Goal: Task Accomplishment & Management: Manage account settings

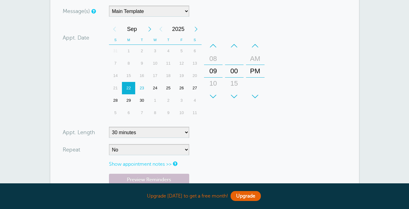
scroll to position [159, 0]
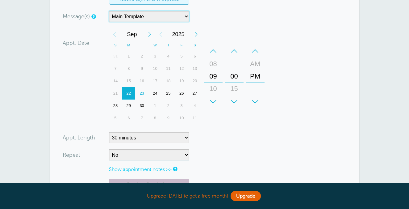
click at [147, 16] on select "Main Template" at bounding box center [149, 16] width 80 height 11
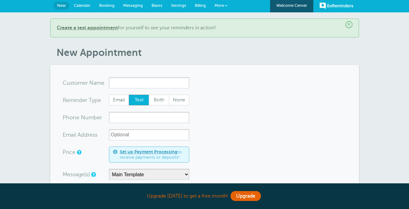
scroll to position [0, 0]
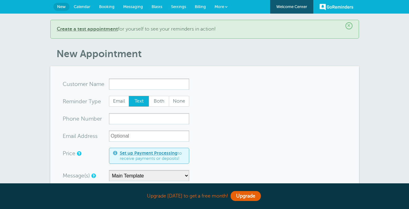
click at [218, 7] on span "More" at bounding box center [219, 6] width 10 height 5
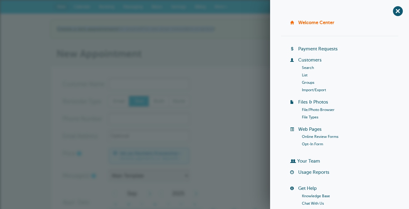
click at [213, 26] on div "× Create a test appointment for yourself to see your reminders in action!" at bounding box center [204, 29] width 309 height 19
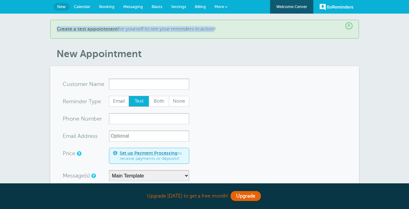
click at [180, 6] on span "Settings" at bounding box center [178, 6] width 15 height 5
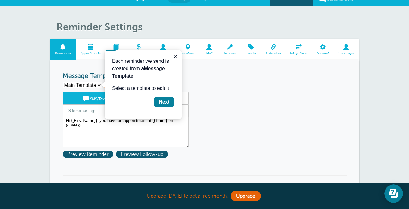
scroll to position [8, 0]
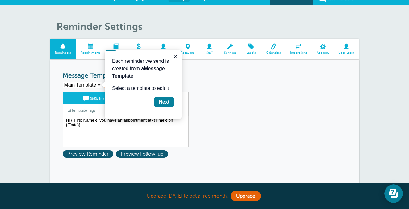
click at [224, 83] on div "Main Template Create new... Create New" at bounding box center [205, 84] width 284 height 7
click at [164, 101] on div "Next" at bounding box center [164, 101] width 11 height 7
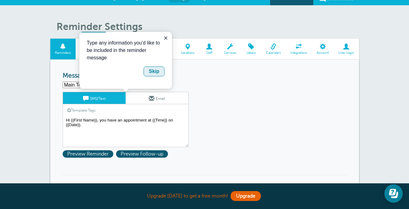
click at [157, 72] on div "Skip" at bounding box center [154, 71] width 10 height 7
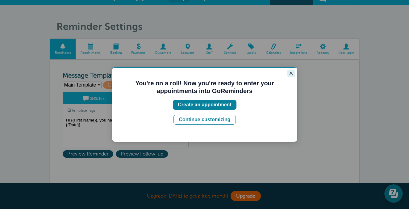
click at [292, 75] on icon "Close guide" at bounding box center [291, 73] width 5 height 5
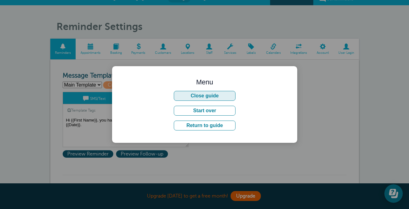
click at [213, 99] on button "Close guide" at bounding box center [205, 96] width 62 height 10
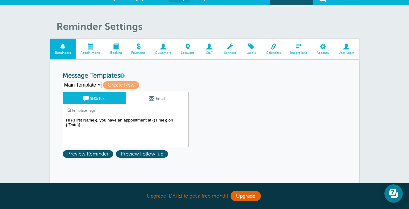
click at [105, 119] on textarea "Hi {{First Name}}, you have an appointment at {{Time}} on {{Date}}." at bounding box center [126, 131] width 126 height 31
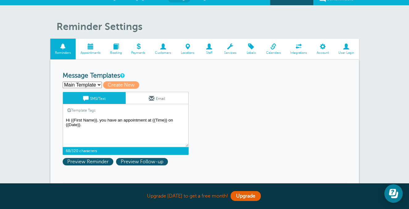
click at [104, 129] on textarea "Hi {{First Name}}, you have an appointment at {{Time}} on {{Date}}." at bounding box center [126, 131] width 126 height 31
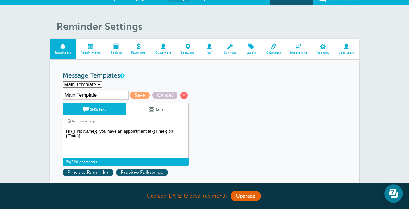
paste textarea "As part of your premium arrival experience into New York City, we are piloting …"
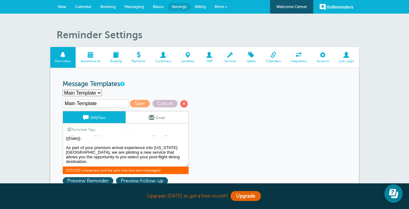
scroll to position [0, 0]
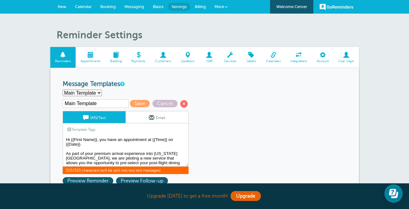
drag, startPoint x: 100, startPoint y: 140, endPoint x: 103, endPoint y: 144, distance: 5.7
click at [103, 144] on textarea "Hi {{First Name}}, you have an appointment at {{Time}} on {{Date}}." at bounding box center [126, 150] width 126 height 31
paste textarea "Welcome to LaGuardia!"
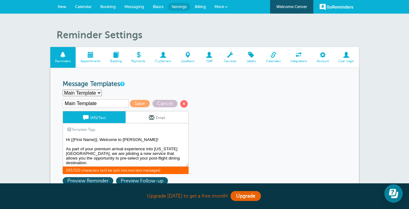
click at [102, 140] on textarea "Hi {{First Name}}, you have an appointment at {{Time}} on {{Date}}." at bounding box center [126, 150] width 126 height 31
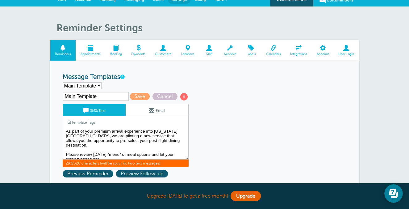
scroll to position [11, 0]
click at [104, 157] on textarea "Hi {{First Name}}, you have an appointment at {{Time}} on {{Date}}." at bounding box center [126, 143] width 126 height 31
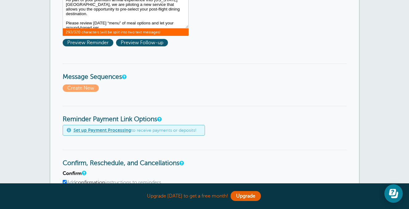
scroll to position [92, 0]
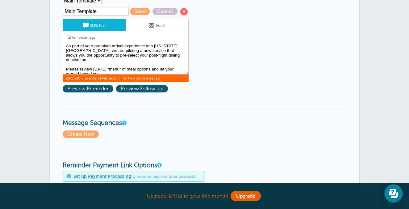
drag, startPoint x: 81, startPoint y: 65, endPoint x: 50, endPoint y: 66, distance: 31.8
click at [90, 69] on textarea "Hi {{First Name}}, you have an appointment at {{Time}} on {{Date}}." at bounding box center [126, 59] width 126 height 31
paste textarea "service agent (me) know your choice:"
click at [88, 70] on textarea "Hi {{First Name}}, you have an appointment at {{Time}} on {{Date}}." at bounding box center [126, 59] width 126 height 31
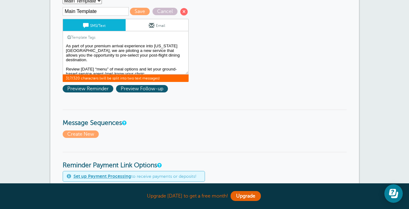
click at [156, 69] on textarea "Hi {{First Name}}, you have an appointment at {{Time}} on {{Date}}." at bounding box center [126, 59] width 126 height 31
type textarea "Hi {{First Name}}, welcome to [PERSON_NAME]! As part of your premium arrival ex…"
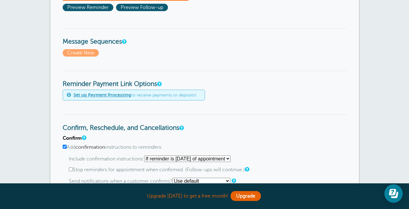
scroll to position [0, 0]
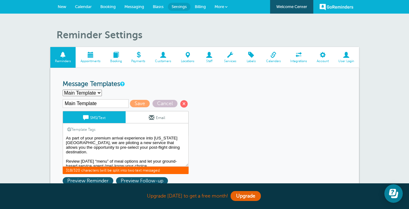
click at [88, 101] on input "Main Template" at bounding box center [96, 103] width 66 height 9
type input "1/2 Restaurant Choice"
click at [130, 104] on span "Save" at bounding box center [140, 103] width 20 height 7
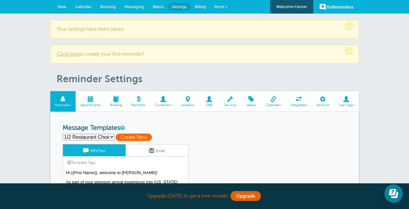
click at [125, 138] on span "Create New" at bounding box center [134, 136] width 36 height 7
select select
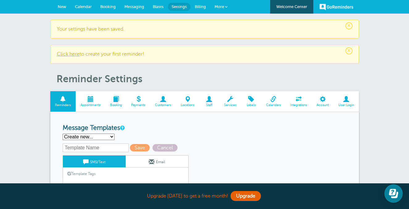
click at [97, 143] on input "text" at bounding box center [96, 147] width 66 height 9
click at [65, 146] on input "1/2 Restaurant Choice" at bounding box center [96, 147] width 66 height 9
type input "2/2 Restaurant Choice"
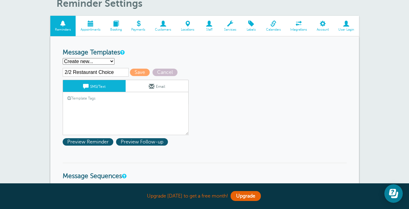
scroll to position [120, 0]
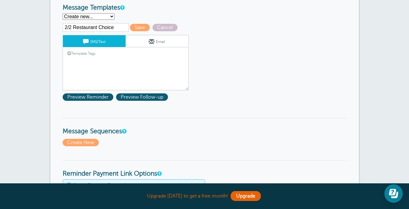
click at [94, 67] on textarea "Hi {{First Name}}, welcome to LaGuardia! As part of your premium arrival experi…" at bounding box center [126, 74] width 126 height 31
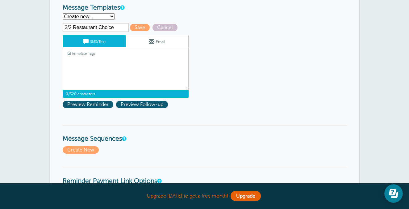
paste textarea "🍽️ Option 1: by&by by&by is a casual restaurant located in Hell’s Kitchen. It’s…"
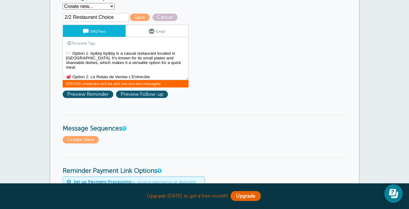
scroll to position [7, 0]
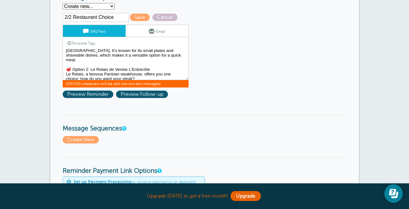
drag, startPoint x: 66, startPoint y: 70, endPoint x: 201, endPoint y: 82, distance: 135.7
click at [201, 82] on div "2/2 Restaurant Choice Save Cancel SMS/Text Email Template Tags Copy SMS Click t…" at bounding box center [134, 50] width 142 height 75
click at [124, 54] on textarea "Hi {{First Name}}, welcome to LaGuardia! As part of your premium arrival experi…" at bounding box center [126, 64] width 126 height 31
drag, startPoint x: 143, startPoint y: 77, endPoint x: 64, endPoint y: 60, distance: 81.0
click at [64, 60] on textarea "Hi {{First Name}}, welcome to LaGuardia! As part of your premium arrival experi…" at bounding box center [126, 64] width 126 height 31
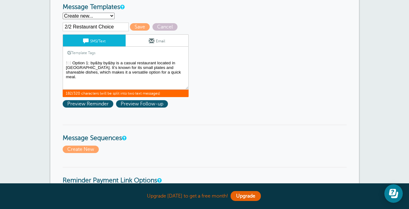
scroll to position [120, 0]
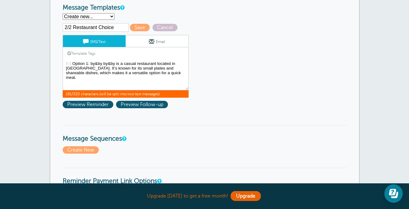
type textarea "🍽️ Option 1: by&by by&by is a casual restaurant located in Hell’s Kitchen. It’s…"
drag, startPoint x: 72, startPoint y: 28, endPoint x: 47, endPoint y: 26, distance: 25.4
type input "Option 1: Restaurant Choice"
click at [132, 27] on span "Save" at bounding box center [140, 27] width 20 height 7
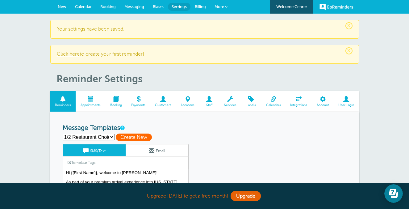
click at [131, 138] on span "Create New" at bounding box center [134, 136] width 36 height 7
select select
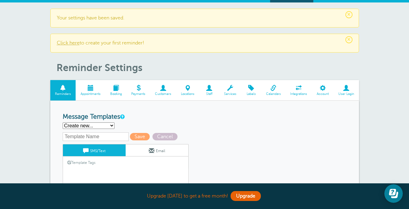
scroll to position [12, 0]
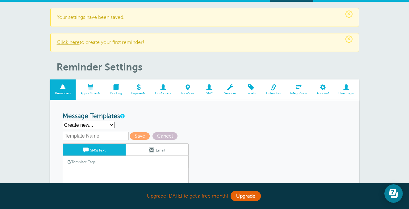
click at [81, 137] on input "text" at bounding box center [96, 135] width 66 height 9
click at [82, 135] on input "Option 1: Restaurant Choice" at bounding box center [96, 135] width 66 height 9
type input "Option 2: Restaurant Choice"
click at [98, 167] on link "Template Tags" at bounding box center [81, 162] width 37 height 12
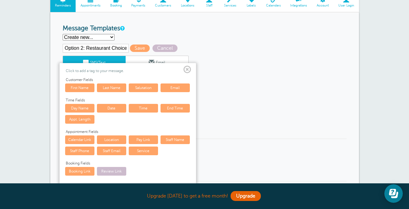
scroll to position [133, 0]
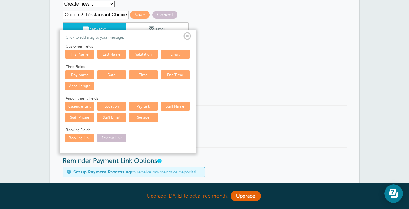
click at [185, 35] on span at bounding box center [187, 36] width 8 height 8
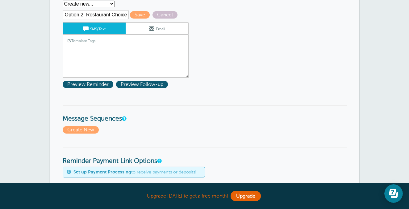
click at [126, 58] on textarea "Hi {{First Name}}, welcome to LaGuardia! As part of your premium arrival experi…" at bounding box center [126, 62] width 126 height 31
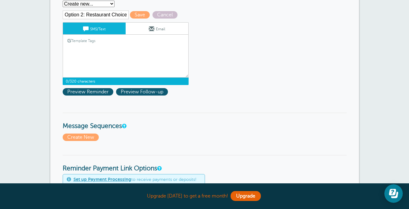
click at [124, 52] on textarea "Hi {{First Name}}, welcome to LaGuardia! As part of your premium arrival experi…" at bounding box center [126, 62] width 126 height 31
paste textarea "🥩 Option 2: Le Relais de Venise L'Entrecôte Le Relais, a famous Parisian steakh…"
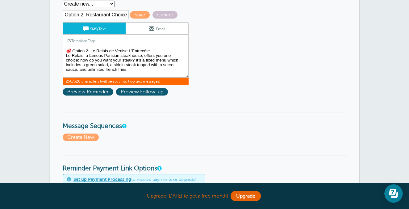
scroll to position [87, 0]
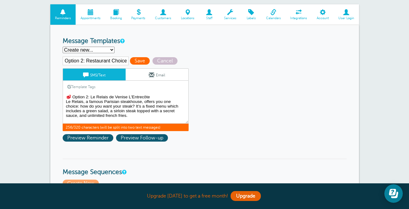
type textarea "🥩 Option 2: Le Relais de Venise L'Entrecôte Le Relais, a famous Parisian steakh…"
click at [130, 62] on span "Save" at bounding box center [140, 60] width 20 height 7
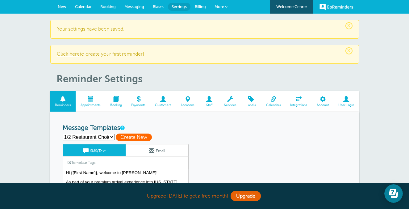
click at [137, 135] on span "Create New" at bounding box center [134, 136] width 36 height 7
select select
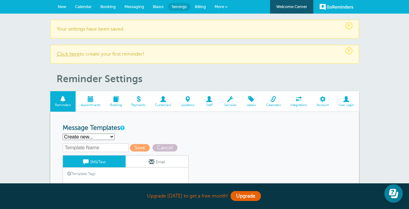
click at [85, 147] on input "text" at bounding box center [96, 147] width 66 height 9
drag, startPoint x: 80, startPoint y: 148, endPoint x: 84, endPoint y: 148, distance: 4.3
click at [84, 148] on input "Option 2: Restaurant Choice" at bounding box center [96, 147] width 66 height 9
type input "Option 3: Restaurant Choice"
click at [92, 174] on link "Template Tags" at bounding box center [81, 173] width 37 height 12
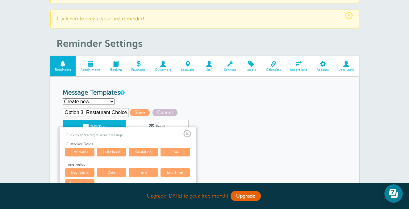
scroll to position [114, 0]
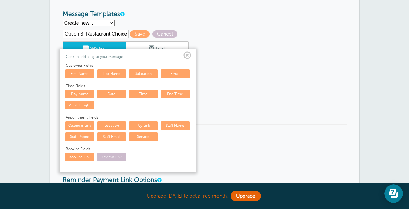
click at [189, 55] on span at bounding box center [187, 56] width 8 height 8
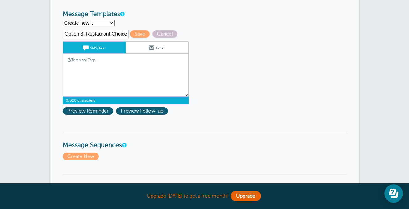
click at [141, 77] on textarea "Hi {{First Name}}, welcome to [PERSON_NAME]! As part of your premium arrival ex…" at bounding box center [126, 81] width 126 height 31
paste textarea "🍕 Option 3: Emmy Squared Emmy Squared specializes in Detroit-style pizza, which…"
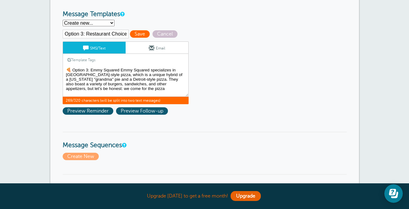
type textarea "🍕 Option 3: Emmy Squared Emmy Squared specializes in Detroit-style pizza, which…"
click at [130, 38] on span "Save" at bounding box center [140, 33] width 20 height 7
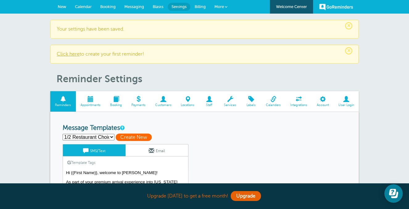
click at [136, 139] on span "Create New" at bounding box center [134, 136] width 36 height 7
select select
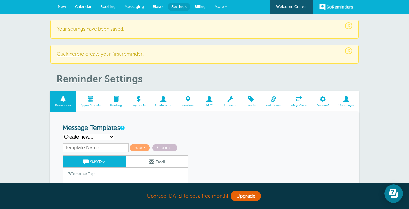
click at [87, 146] on input "text" at bounding box center [96, 147] width 66 height 9
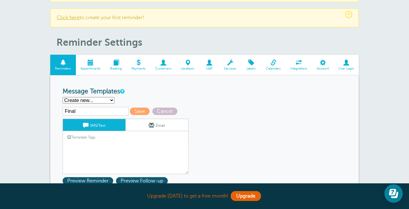
scroll to position [52, 0]
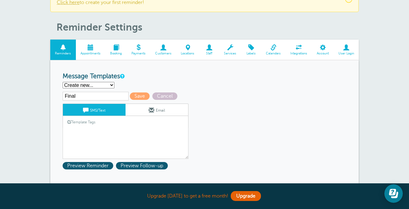
type input "Final"
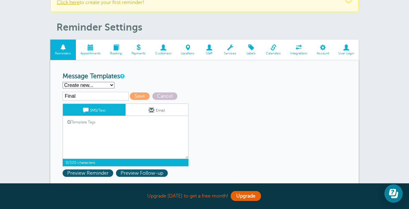
click at [104, 131] on textarea "Hi {{First Name}}, welcome to [PERSON_NAME]! As part of your premium arrival ex…" at bounding box center [126, 143] width 126 height 31
paste textarea "Simply reply with Option 1, 2, or 3 to reserve your “meal.” Our ground crew wil…"
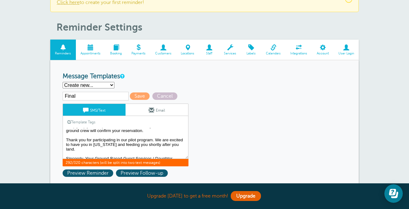
scroll to position [0, 0]
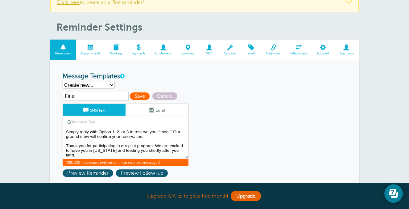
type textarea "Simply reply with Option 1, 2, or 3 to reserve your “meal.” Our ground crew wil…"
click at [133, 95] on span "Save" at bounding box center [140, 95] width 20 height 7
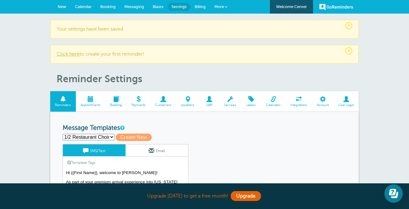
click at [67, 6] on link "New" at bounding box center [61, 7] width 17 height 14
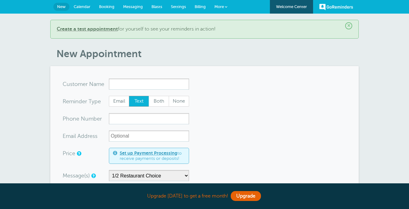
click at [122, 83] on input "x-no-autofill" at bounding box center [149, 83] width 80 height 11
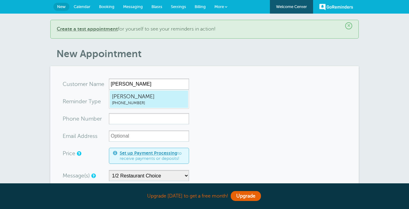
type input "KellyBurke3038178872"
type input "[PERSON_NAME]"
type input "[PHONE_NUMBER]"
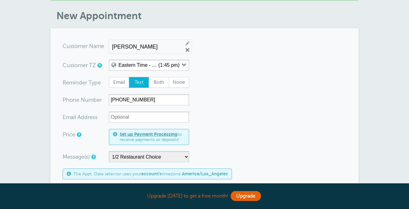
scroll to position [48, 0]
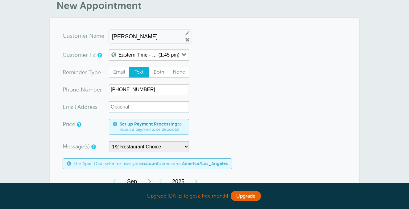
click at [116, 114] on form "You are creating a new customer. To use an existing customer select one from th…" at bounding box center [205, 200] width 284 height 341
click at [116, 109] on input "xx-no-autofill" at bounding box center [149, 106] width 80 height 11
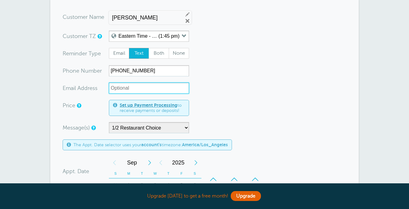
scroll to position [95, 0]
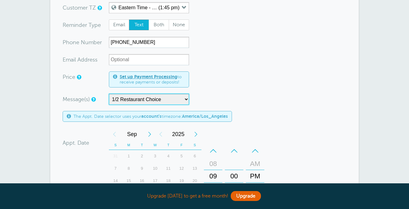
click at [172, 101] on select "1/2 Restaurant Choice Final Option 1: Restaurant Choice Option 2: Restaurant Ch…" at bounding box center [149, 98] width 80 height 11
click at [109, 93] on select "1/2 Restaurant Choice Final Option 1: Restaurant Choice Option 2: Restaurant Ch…" at bounding box center [149, 98] width 80 height 11
click at [220, 75] on form "You are creating a new customer. To use an existing customer select one from th…" at bounding box center [205, 153] width 284 height 341
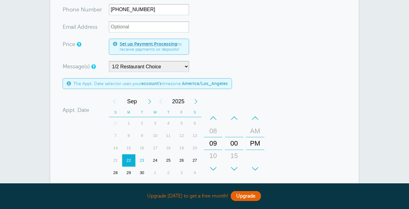
scroll to position [154, 0]
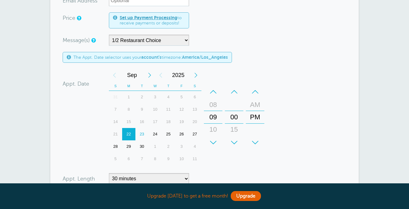
click at [143, 134] on div "23" at bounding box center [141, 134] width 13 height 12
click at [212, 94] on div "–" at bounding box center [213, 91] width 19 height 12
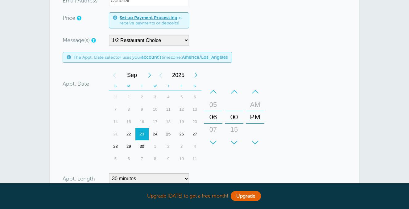
click at [212, 94] on div "–" at bounding box center [213, 91] width 19 height 12
click at [234, 90] on div "–" at bounding box center [234, 91] width 19 height 12
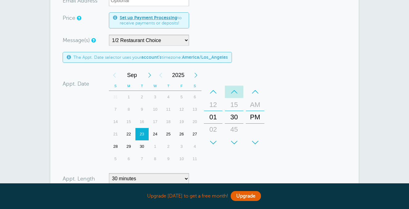
click at [234, 90] on div "–" at bounding box center [234, 91] width 19 height 12
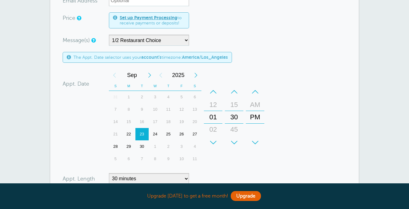
click at [234, 90] on div "–" at bounding box center [234, 91] width 19 height 12
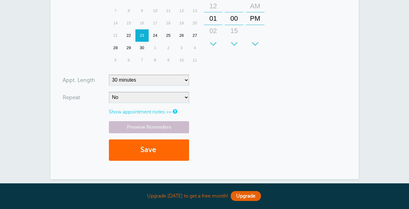
scroll to position [253, 0]
click at [179, 78] on select "5 minutes 10 minutes 15 minutes 20 minutes 25 minutes 30 minutes 35 minutes 40 …" at bounding box center [149, 79] width 80 height 11
select select
click at [109, 74] on select "5 minutes 10 minutes 15 minutes 20 minutes 25 minutes 30 minutes 35 minutes 40 …" at bounding box center [149, 79] width 80 height 11
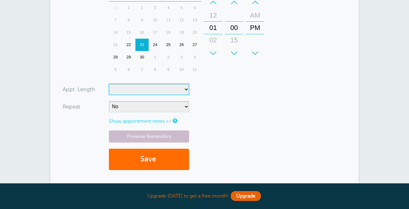
scroll to position [256, 0]
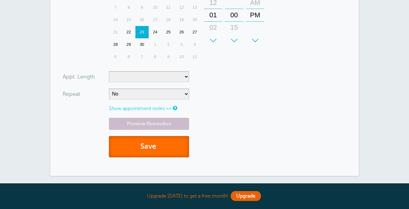
click at [180, 146] on button "Save" at bounding box center [149, 146] width 80 height 21
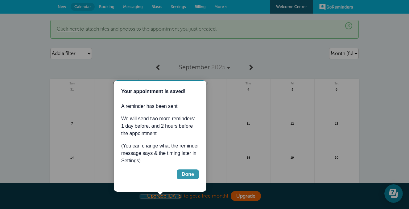
click at [183, 177] on div "Done" at bounding box center [188, 173] width 12 height 7
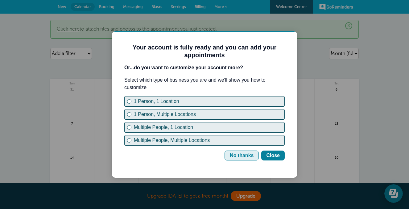
click at [239, 156] on div "No thanks" at bounding box center [242, 155] width 24 height 7
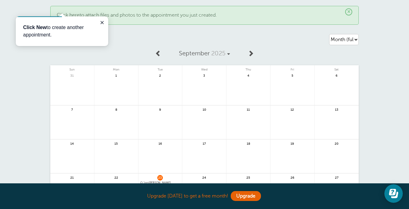
scroll to position [120, 0]
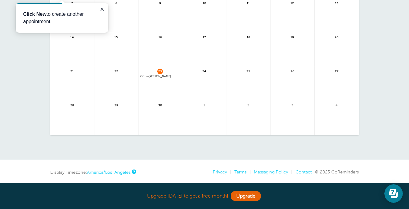
click at [156, 73] on div "23 1pm Kelly Burke" at bounding box center [161, 84] width 44 height 34
click at [156, 77] on span "1pm Kelly Burke" at bounding box center [160, 76] width 40 height 3
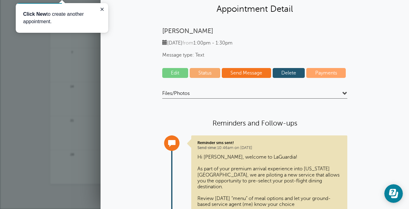
scroll to position [83, 0]
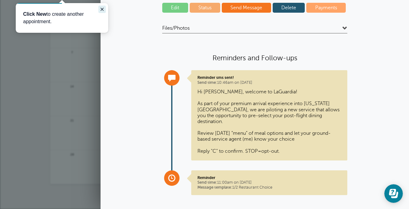
click at [102, 8] on icon "Close guide" at bounding box center [102, 9] width 3 height 3
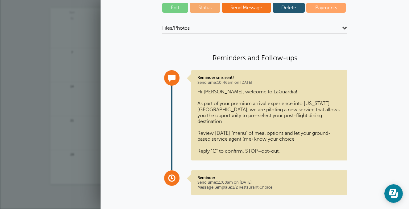
click at [98, 30] on link at bounding box center [116, 34] width 44 height 27
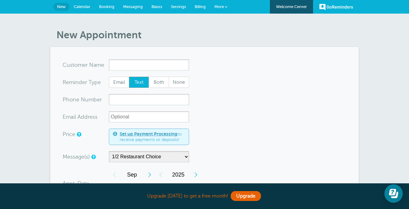
click at [127, 62] on input "x-no-autofill" at bounding box center [149, 64] width 80 height 11
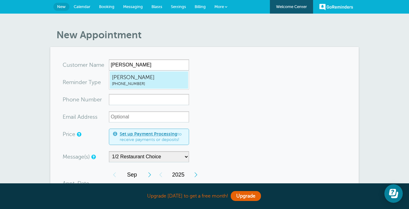
click at [142, 78] on span "[PERSON_NAME]" at bounding box center [149, 77] width 74 height 8
type input "KellyBurke3038178872"
type input "[PERSON_NAME]"
type input "[PHONE_NUMBER]"
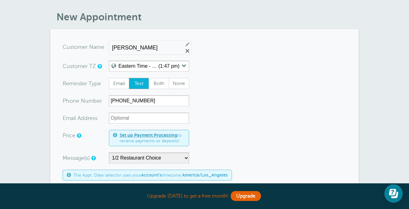
scroll to position [26, 0]
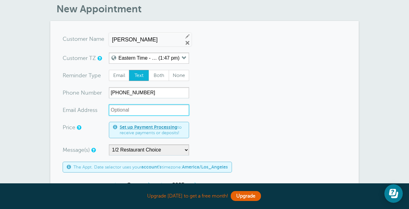
click at [146, 110] on input "xx-no-autofill" at bounding box center [149, 109] width 80 height 11
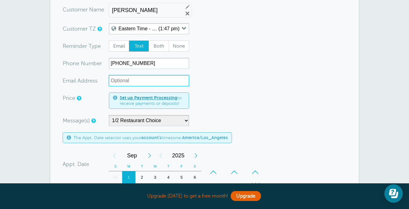
scroll to position [89, 0]
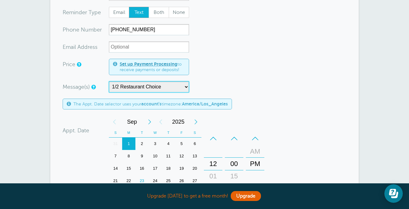
click at [145, 91] on select "1/2 Restaurant Choice Final Option 1: Restaurant Choice Option 2: Restaurant Ch…" at bounding box center [149, 86] width 80 height 11
click at [109, 81] on select "1/2 Restaurant Choice Final Option 1: Restaurant Choice Option 2: Restaurant Ch…" at bounding box center [149, 86] width 80 height 11
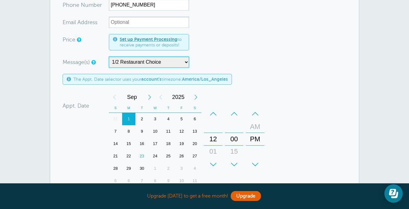
scroll to position [139, 0]
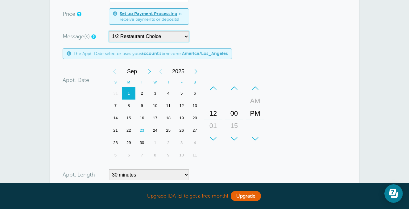
click at [216, 114] on div "12" at bounding box center [213, 113] width 15 height 12
click at [216, 121] on div "01" at bounding box center [213, 125] width 15 height 12
click at [231, 114] on div "00" at bounding box center [234, 113] width 15 height 12
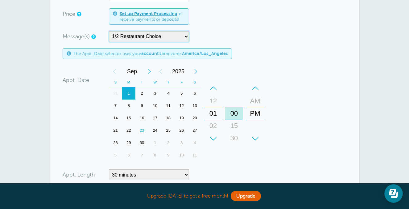
click at [231, 114] on div "00" at bounding box center [234, 113] width 15 height 12
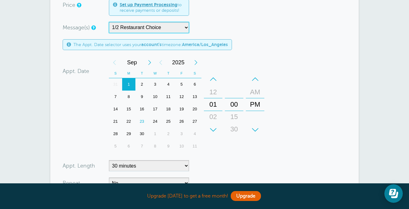
scroll to position [151, 0]
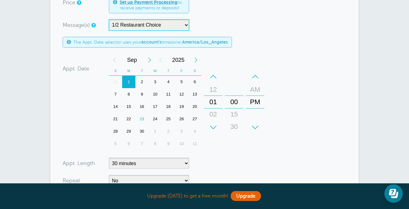
click at [212, 110] on div "02" at bounding box center [213, 114] width 15 height 12
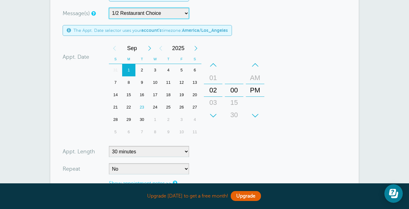
scroll to position [166, 0]
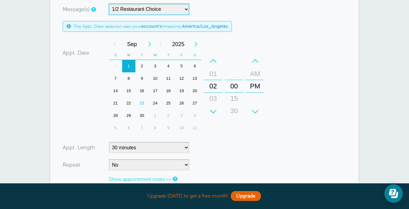
click at [143, 99] on div "23" at bounding box center [141, 103] width 13 height 12
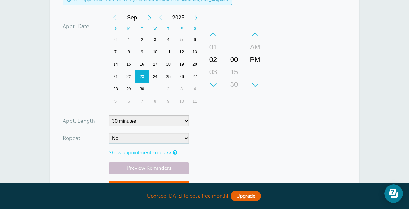
scroll to position [207, 0]
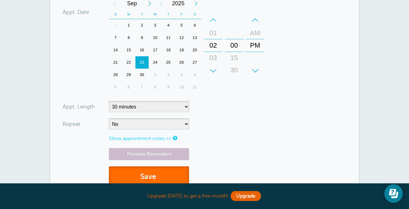
click at [147, 175] on button "Save" at bounding box center [149, 176] width 80 height 21
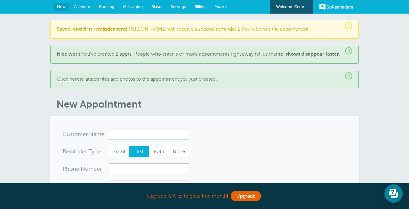
click at [134, 139] on input "x-no-autofill" at bounding box center [149, 133] width 80 height 11
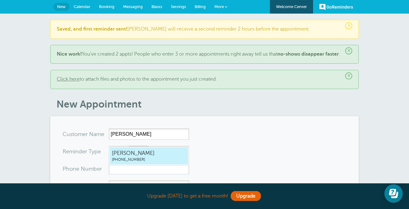
type input "KellyBurke3038178872"
type input "[PERSON_NAME]"
type input "[PHONE_NUMBER]"
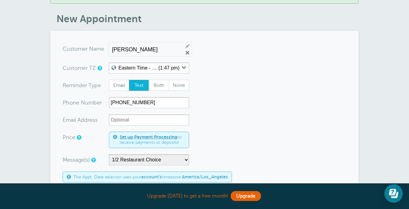
scroll to position [114, 0]
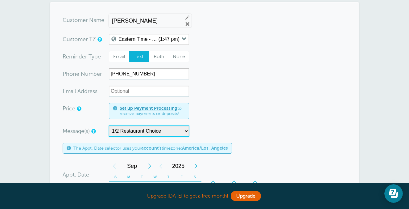
click at [129, 136] on select "1/2 Restaurant Choice Final Option 1: Restaurant Choice Option 2: Restaurant Ch…" at bounding box center [149, 130] width 80 height 11
select select "162354"
click at [109, 131] on select "1/2 Restaurant Choice Final Option 1: Restaurant Choice Option 2: Restaurant Ch…" at bounding box center [149, 130] width 80 height 11
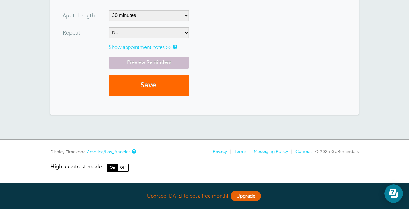
scroll to position [373, 0]
click at [141, 90] on button "Save" at bounding box center [149, 85] width 80 height 21
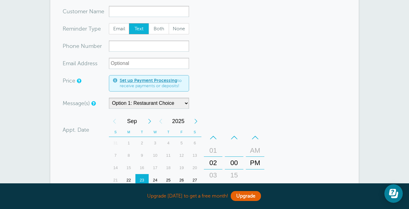
scroll to position [155, 0]
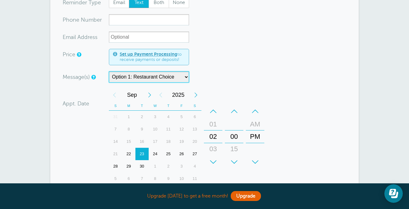
click at [143, 76] on select "1/2 Restaurant Choice Final Option 1: Restaurant Choice Option 2: Restaurant Ch…" at bounding box center [149, 76] width 80 height 11
select select "162355"
click at [109, 71] on select "1/2 Restaurant Choice Final Option 1: Restaurant Choice Option 2: Restaurant Ch…" at bounding box center [149, 76] width 80 height 11
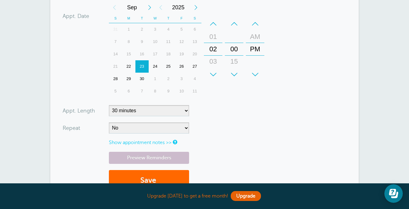
scroll to position [251, 0]
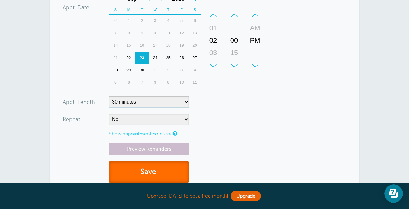
click at [144, 173] on button "Save" at bounding box center [149, 171] width 80 height 21
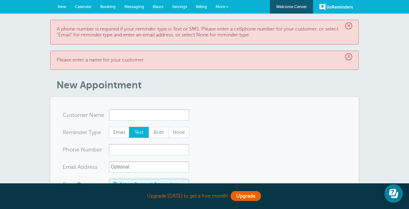
click at [141, 110] on input "x-no-autofill" at bounding box center [149, 114] width 80 height 11
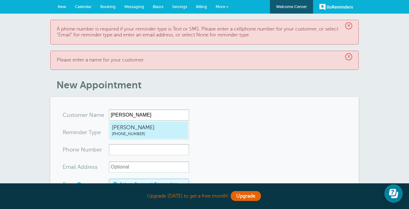
click at [148, 125] on span "[PERSON_NAME]" at bounding box center [149, 127] width 74 height 8
type input "KellyBurke3038178872"
type input "[PERSON_NAME]"
type input "[PHONE_NUMBER]"
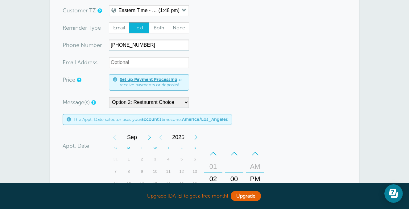
scroll to position [97, 0]
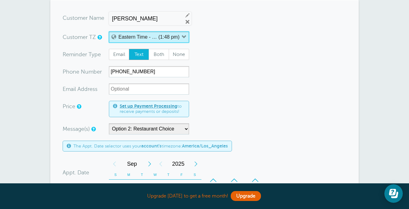
click at [186, 41] on span "button" at bounding box center [184, 38] width 5 height 8
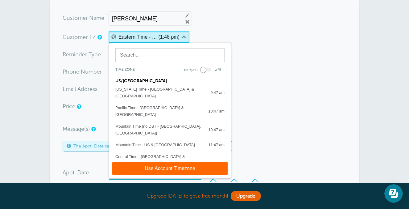
scroll to position [24, 0]
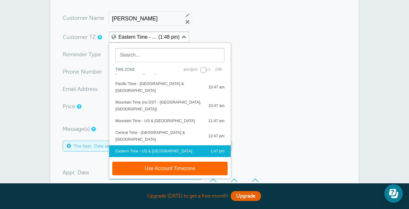
click at [280, 53] on form "You are creating a new customer. To use an existing customer select one from th…" at bounding box center [205, 182] width 284 height 341
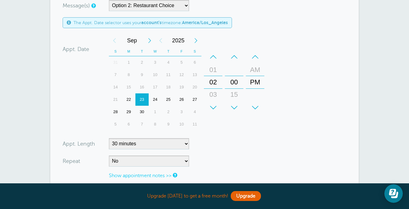
scroll to position [215, 0]
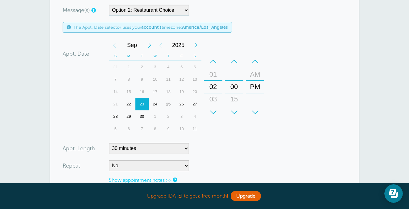
click at [194, 31] on div "The Appt. Date selector uses your account's timezone: [GEOGRAPHIC_DATA]/Los_Ang…" at bounding box center [147, 27] width 169 height 11
click at [195, 27] on b "America/Los_Angeles" at bounding box center [205, 27] width 46 height 5
click at [69, 26] on span at bounding box center [69, 27] width 4 height 5
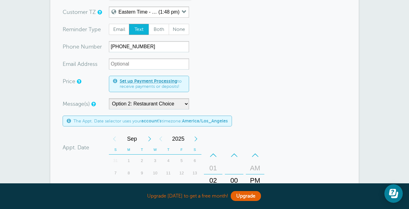
scroll to position [0, 0]
